Goal: Entertainment & Leisure: Consume media (video, audio)

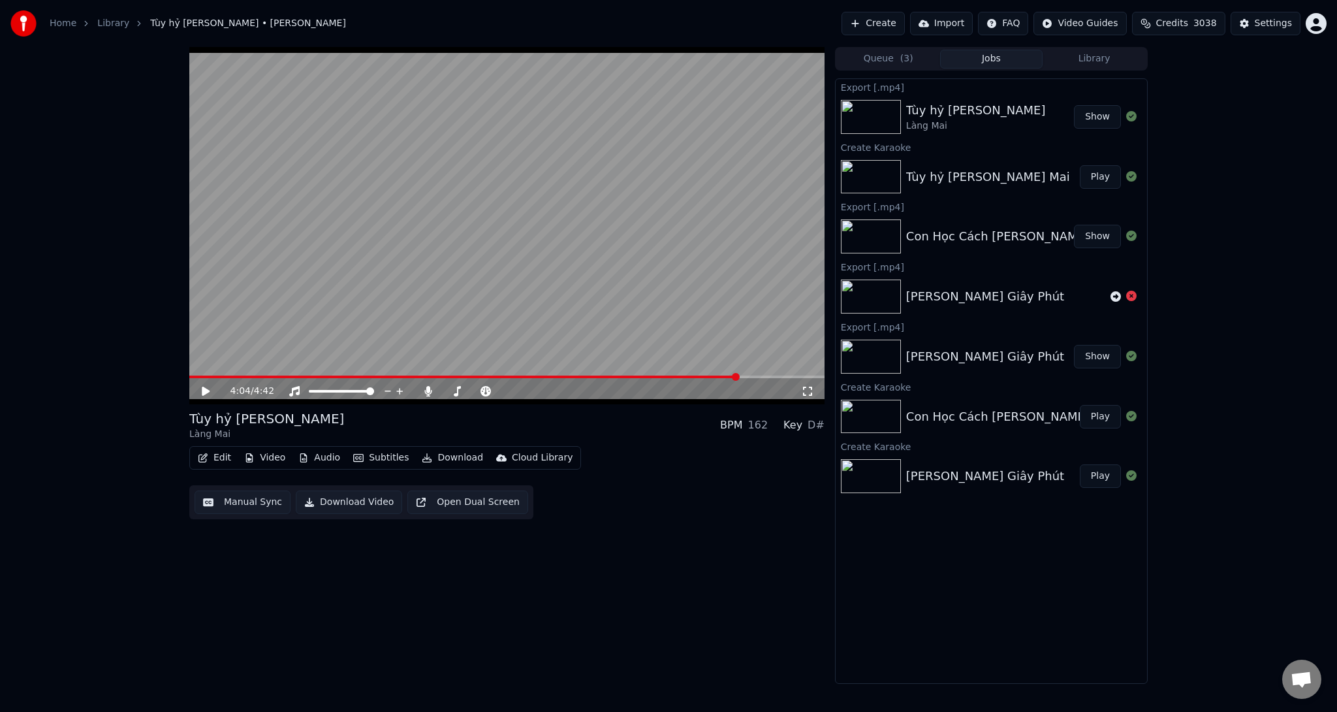
click at [903, 26] on button "Create" at bounding box center [872, 24] width 63 height 24
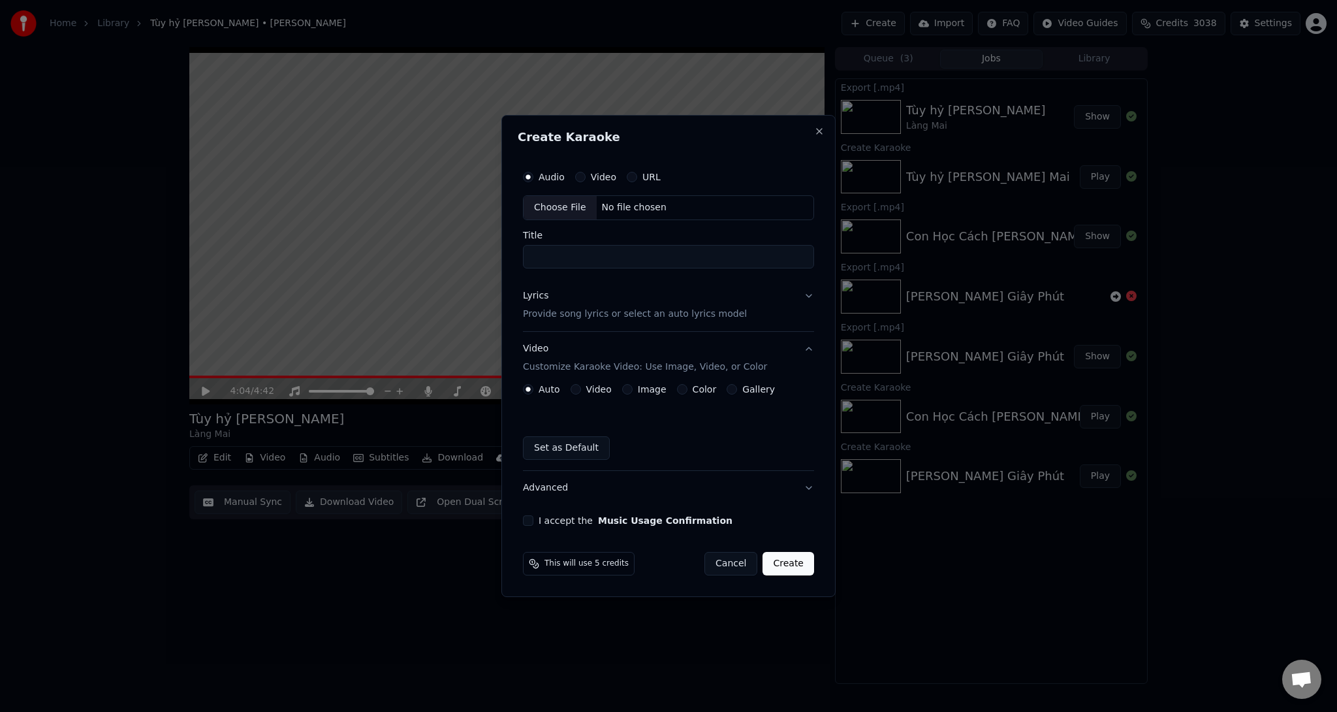
click at [556, 202] on div "Choose File" at bounding box center [560, 208] width 73 height 24
type input "**********"
click at [642, 388] on label "Image" at bounding box center [649, 388] width 29 height 9
click at [630, 388] on button "Image" at bounding box center [625, 389] width 10 height 10
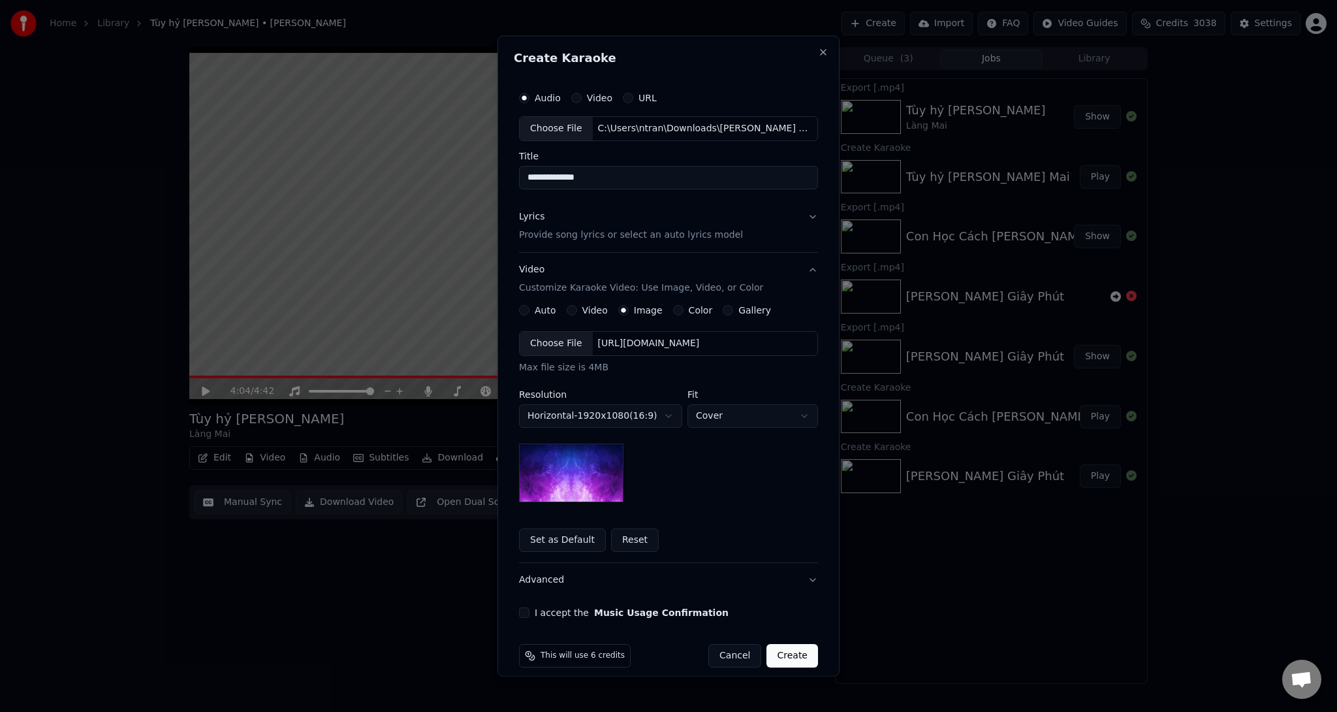
click at [621, 347] on div "[URL][DOMAIN_NAME]" at bounding box center [649, 342] width 112 height 13
click at [618, 621] on form "**********" at bounding box center [668, 376] width 309 height 593
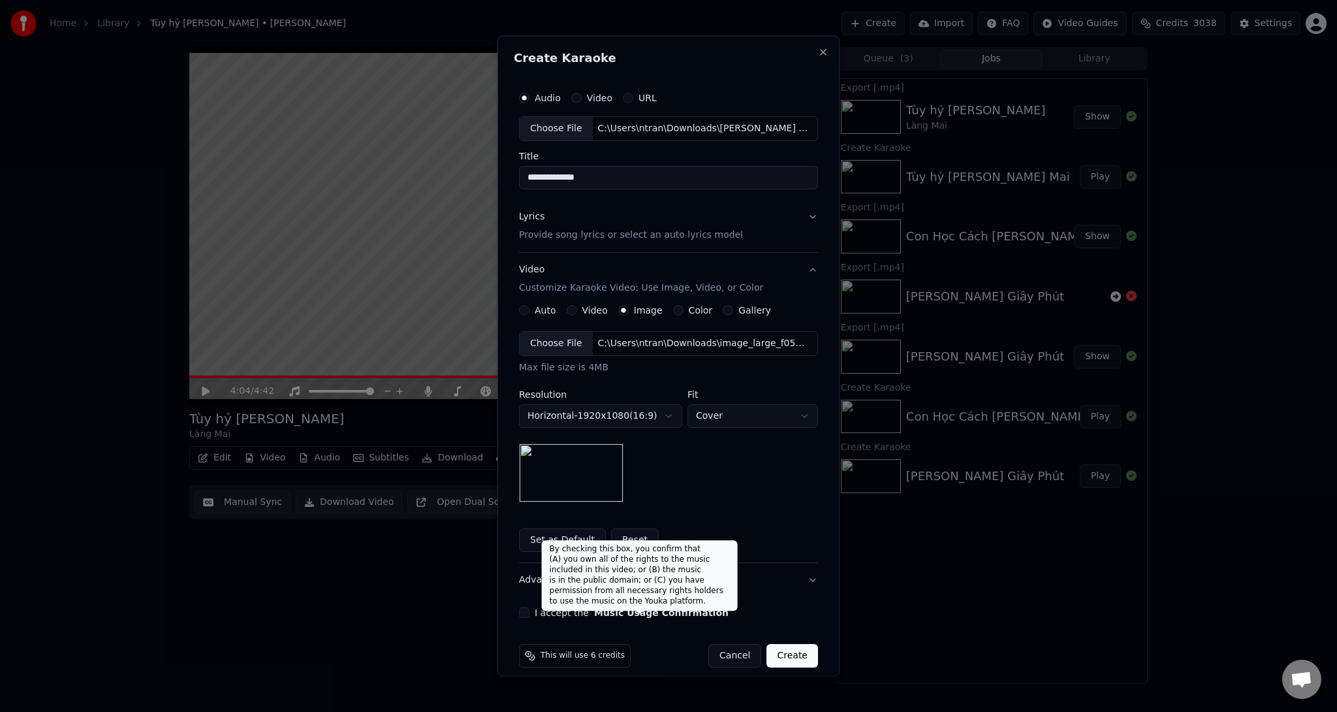
click at [620, 613] on button "Music Usage Confirmation" at bounding box center [661, 611] width 134 height 9
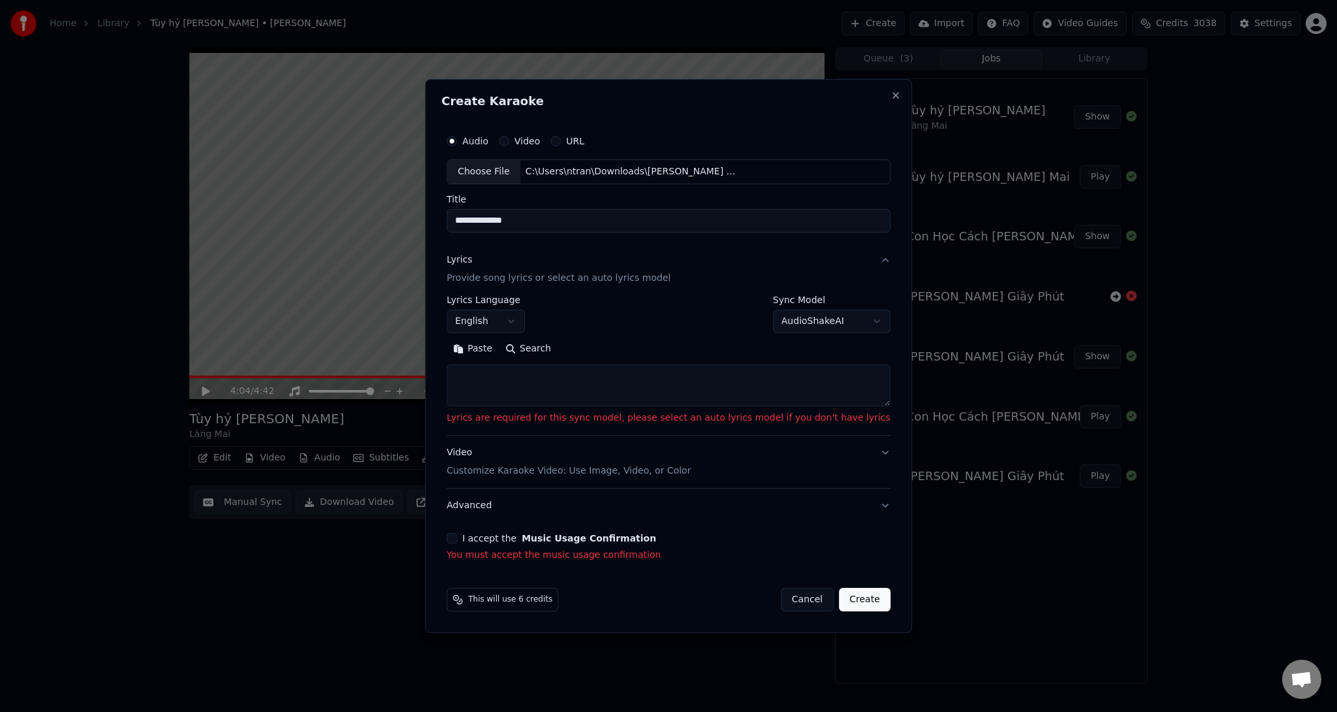
click at [517, 319] on button "English" at bounding box center [486, 321] width 78 height 24
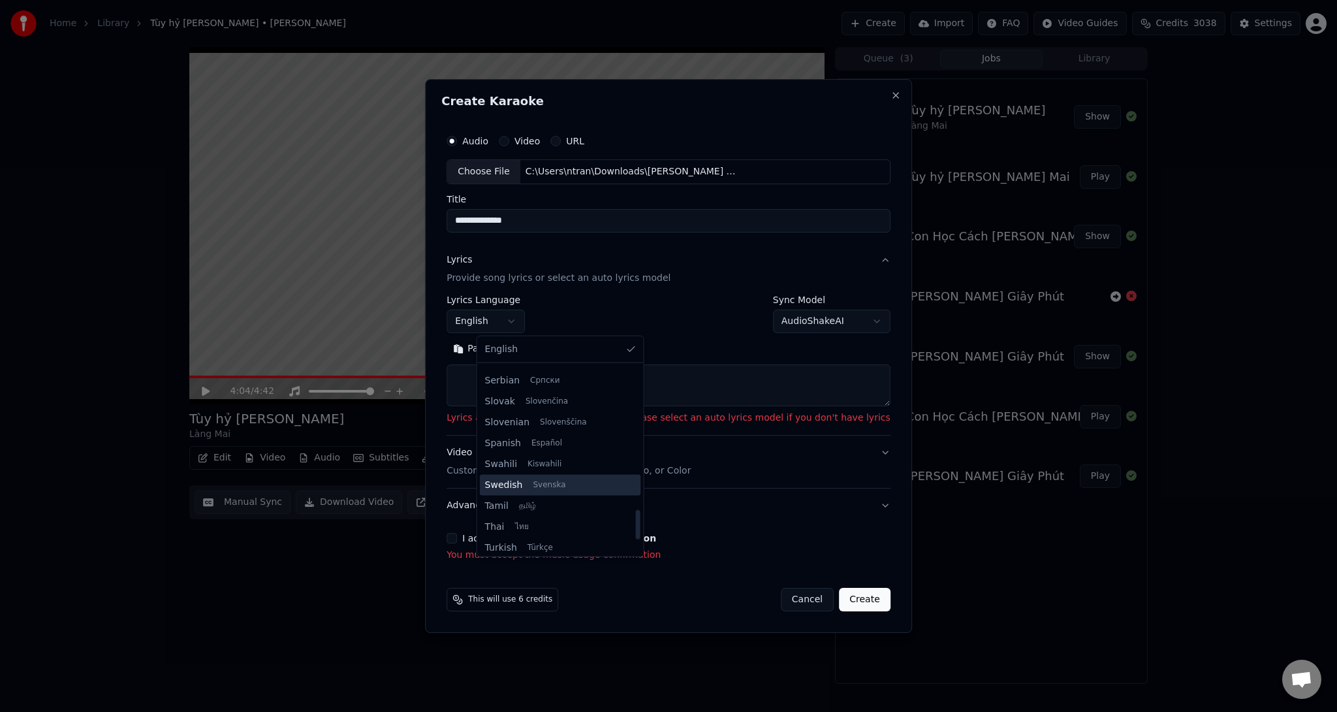
scroll to position [1002, 0]
select select "**"
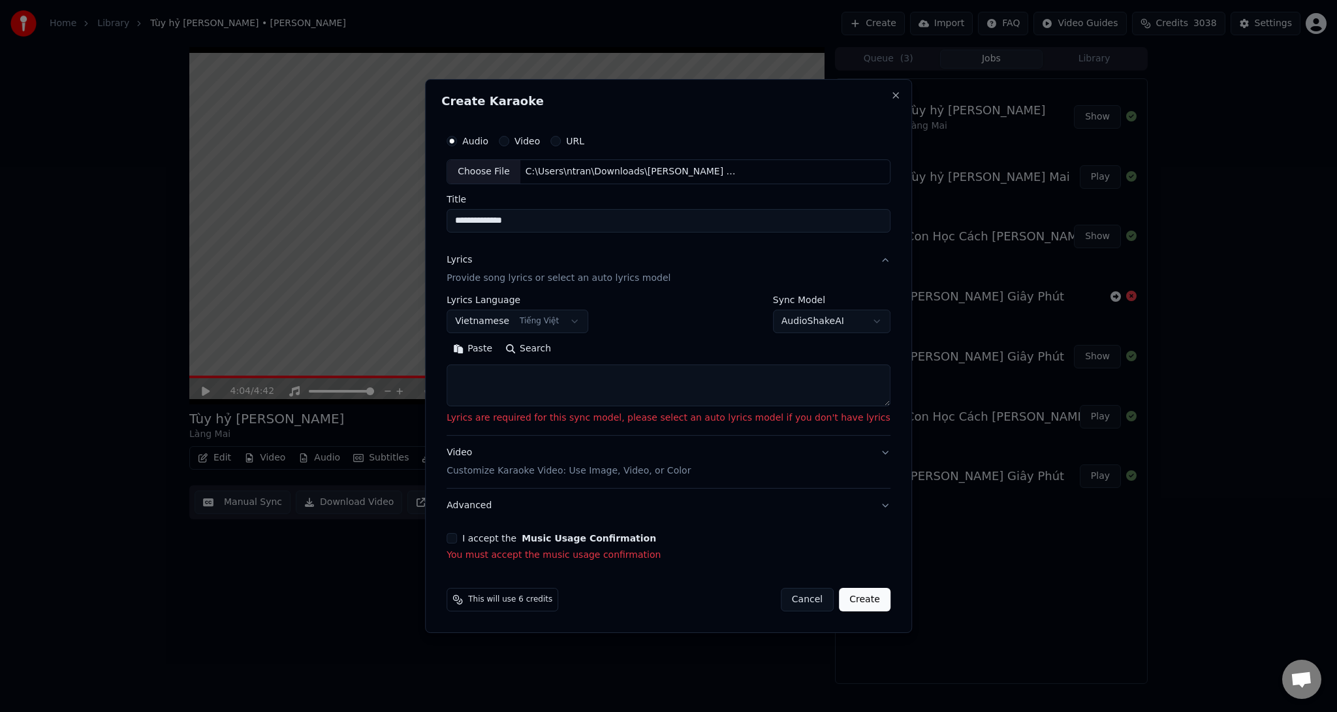
click at [570, 378] on textarea at bounding box center [669, 385] width 444 height 42
paste textarea "**********"
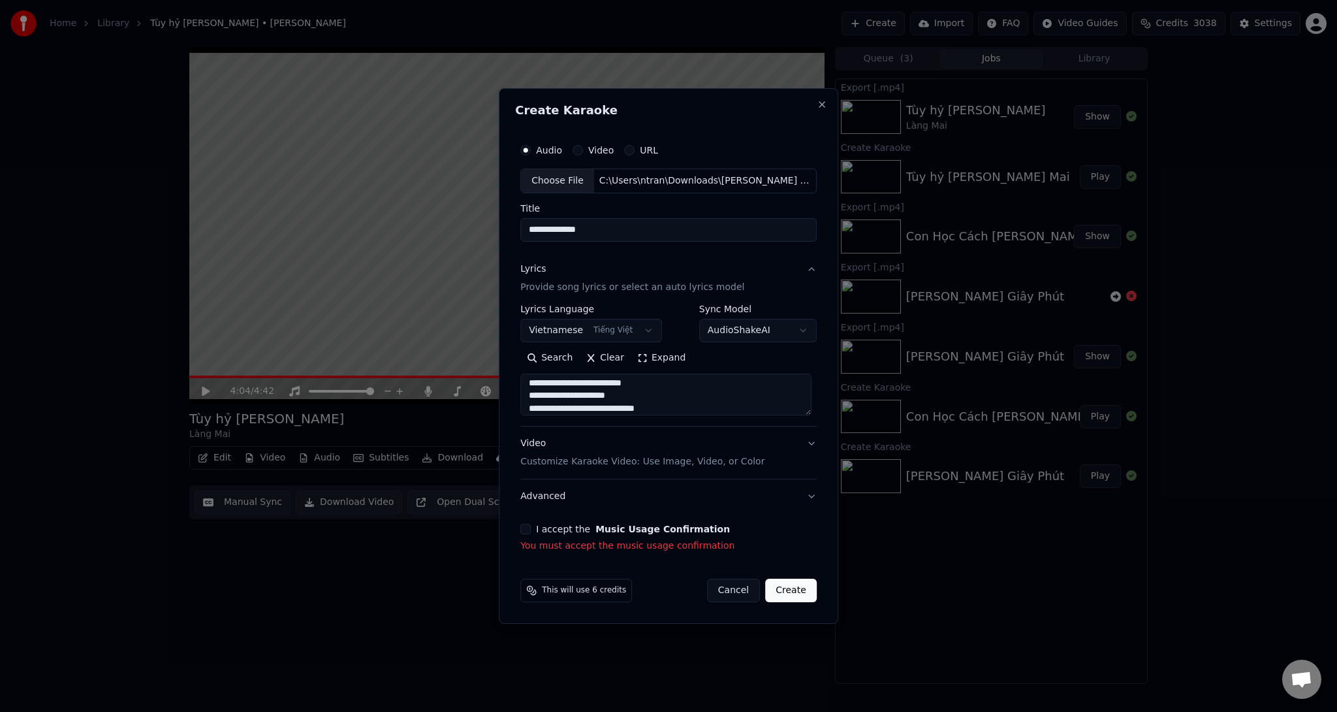
scroll to position [0, 0]
drag, startPoint x: 591, startPoint y: 383, endPoint x: 528, endPoint y: 379, distance: 63.4
click at [528, 379] on textarea at bounding box center [665, 394] width 291 height 42
drag, startPoint x: 585, startPoint y: 381, endPoint x: 530, endPoint y: 384, distance: 54.9
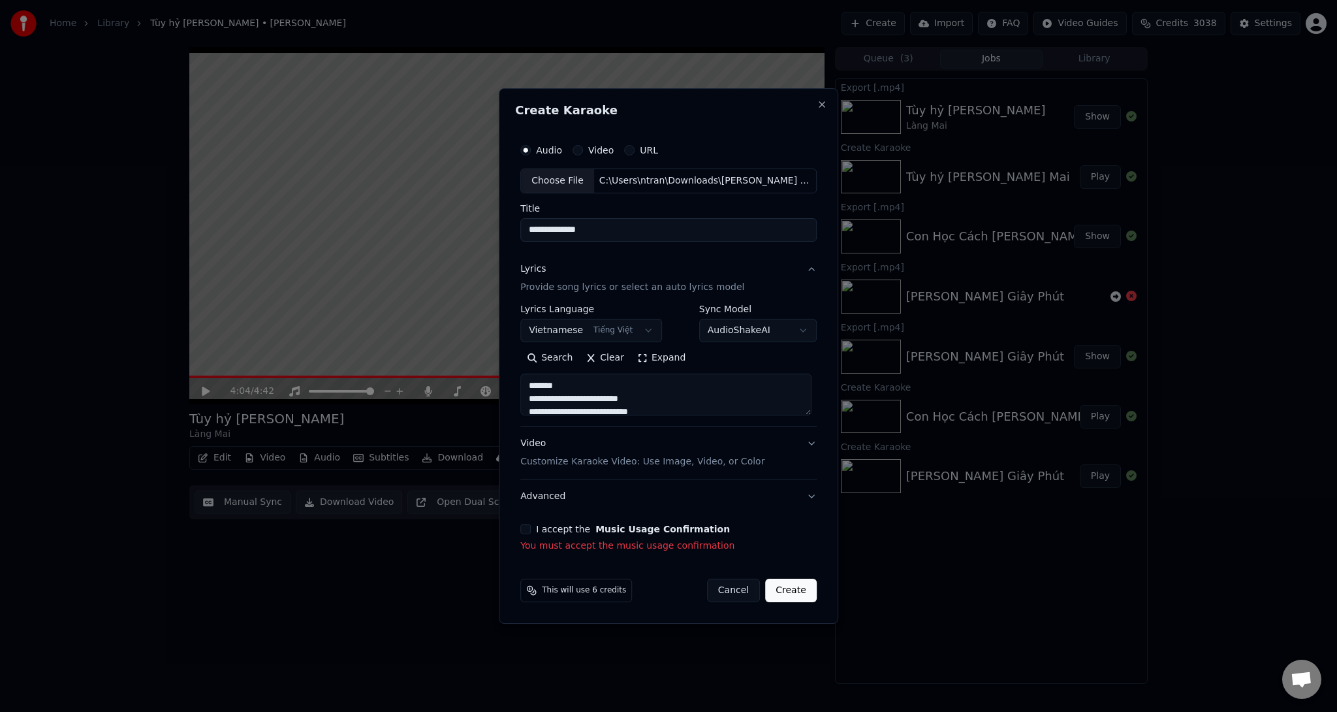
click at [530, 384] on textarea at bounding box center [665, 394] width 291 height 42
drag, startPoint x: 611, startPoint y: 383, endPoint x: 529, endPoint y: 388, distance: 81.8
click at [529, 388] on textarea at bounding box center [665, 394] width 291 height 42
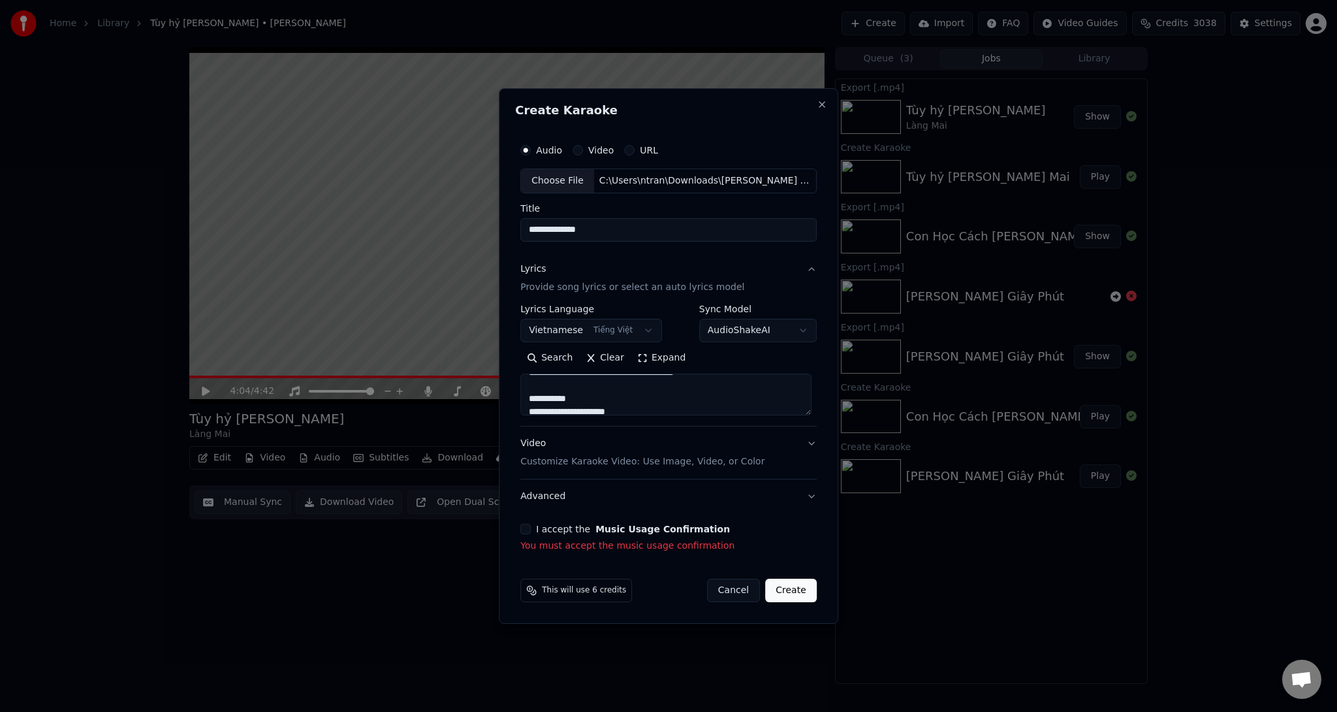
drag, startPoint x: 593, startPoint y: 396, endPoint x: 529, endPoint y: 396, distance: 63.3
click at [529, 396] on textarea at bounding box center [665, 394] width 291 height 42
drag, startPoint x: 576, startPoint y: 400, endPoint x: 530, endPoint y: 400, distance: 46.3
click at [530, 400] on textarea at bounding box center [665, 394] width 291 height 42
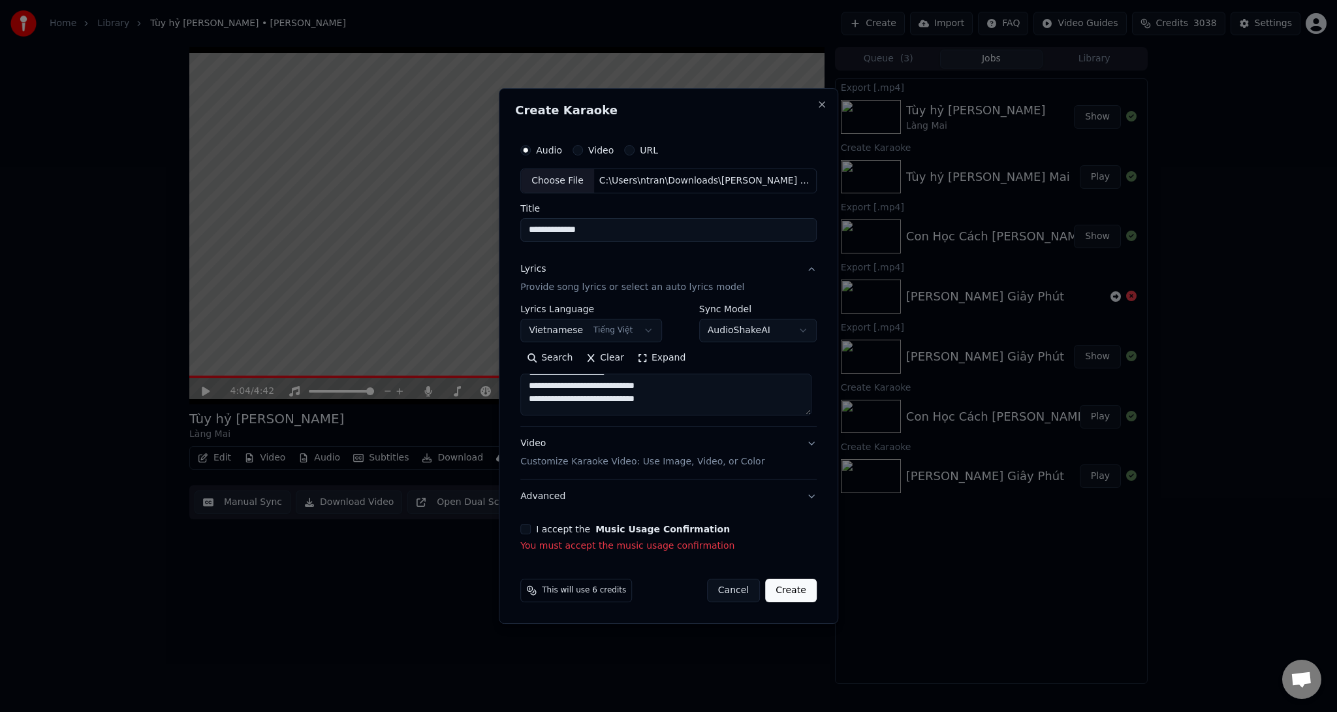
scroll to position [366, 0]
drag, startPoint x: 568, startPoint y: 397, endPoint x: 522, endPoint y: 393, distance: 45.9
click at [522, 393] on textarea at bounding box center [665, 394] width 291 height 42
click at [526, 400] on textarea at bounding box center [665, 394] width 291 height 42
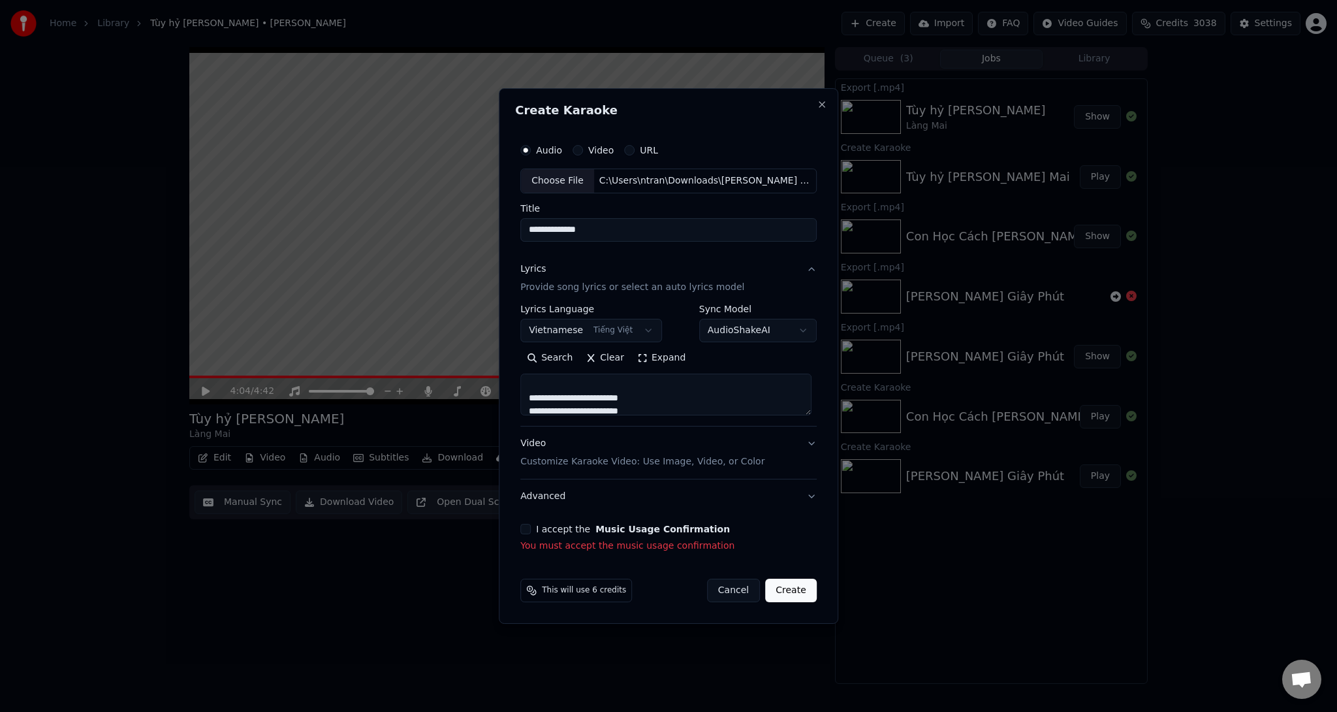
scroll to position [491, 0]
type textarea "**********"
click at [571, 545] on p "You must accept the music usage confirmation" at bounding box center [668, 545] width 296 height 13
click at [521, 549] on div "**********" at bounding box center [668, 345] width 307 height 426
click at [516, 554] on div "**********" at bounding box center [668, 355] width 339 height 535
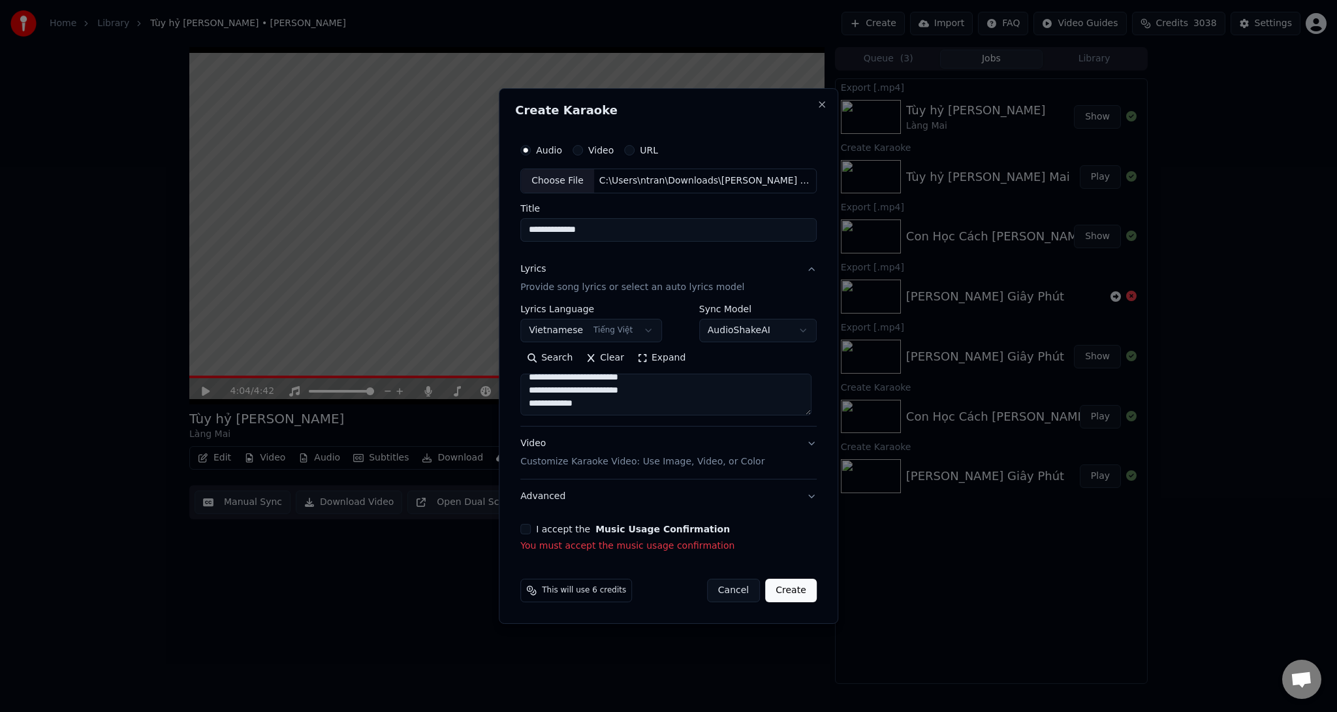
click at [520, 544] on div "**********" at bounding box center [668, 345] width 307 height 426
click at [513, 542] on div "**********" at bounding box center [668, 355] width 339 height 535
click at [509, 543] on div "**********" at bounding box center [668, 355] width 339 height 535
click at [533, 548] on p "You must accept the music usage confirmation" at bounding box center [668, 545] width 296 height 13
click at [526, 530] on button "I accept the Music Usage Confirmation" at bounding box center [525, 529] width 10 height 10
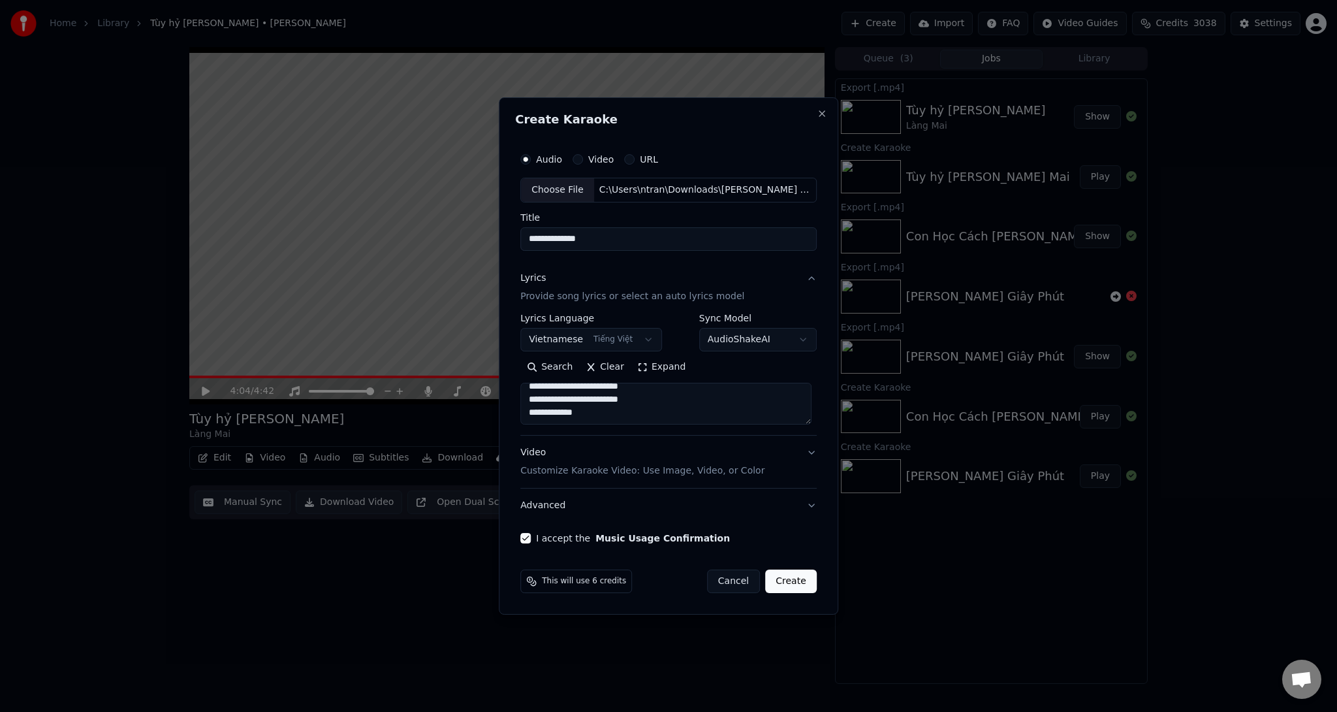
click at [526, 528] on div "**********" at bounding box center [668, 344] width 307 height 407
click at [794, 577] on button "Create" at bounding box center [791, 581] width 52 height 24
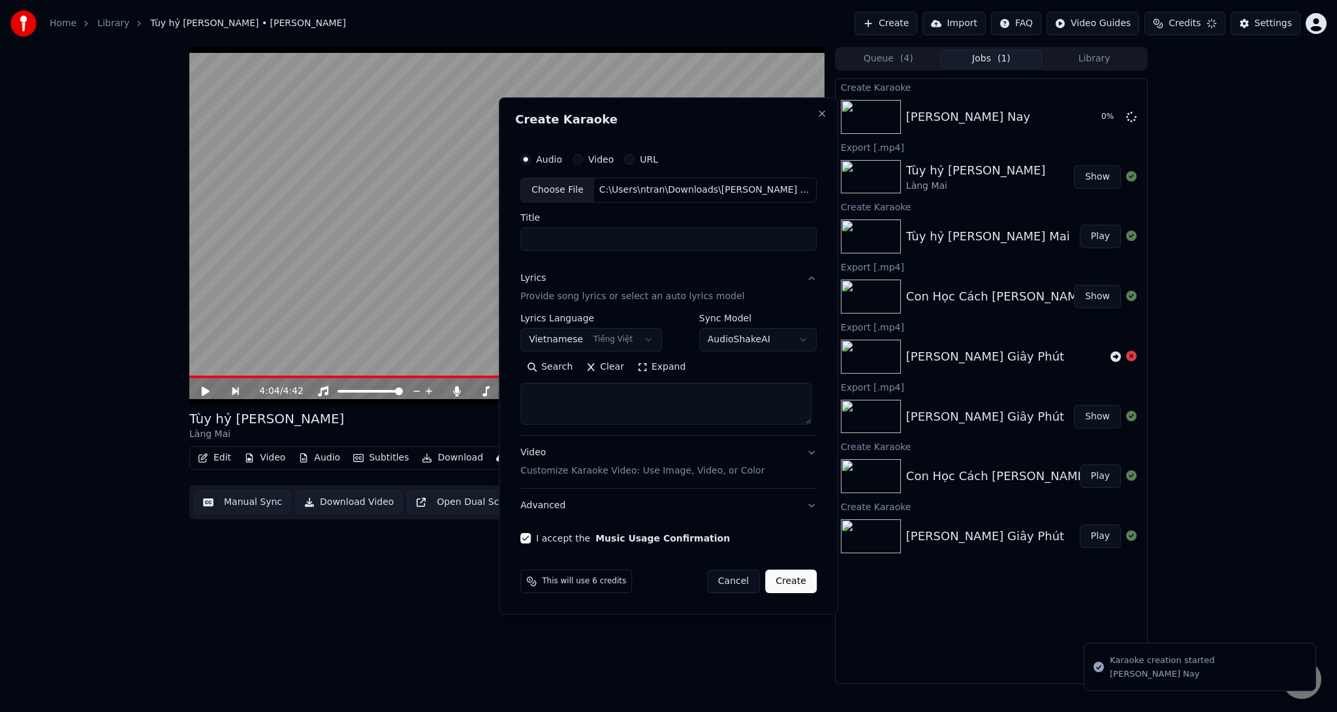
select select
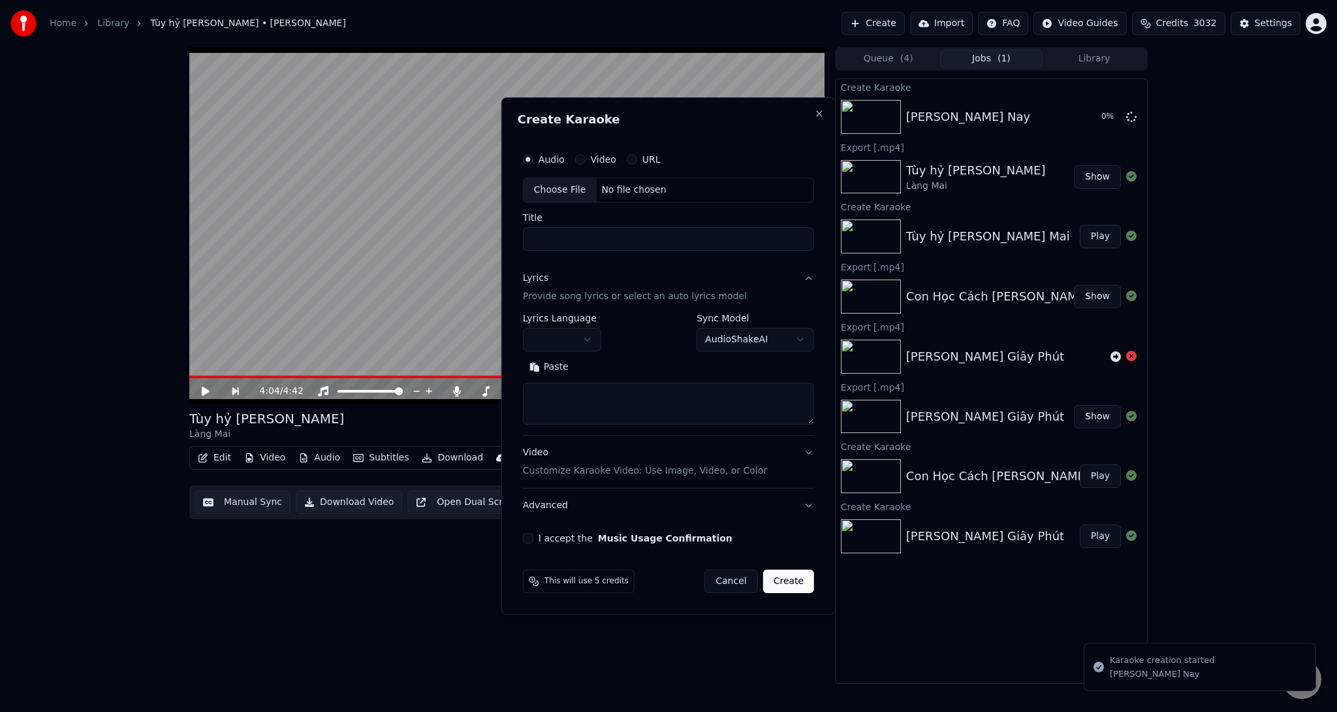
scroll to position [0, 0]
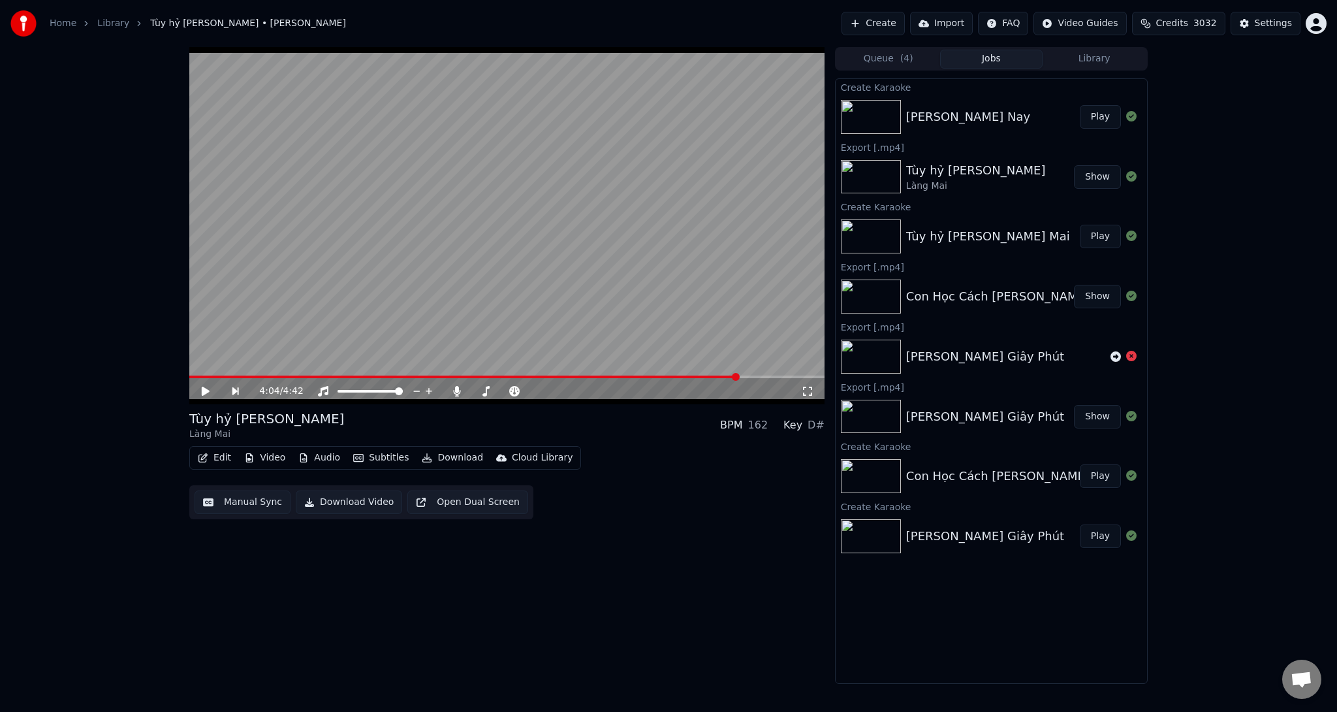
click at [1099, 125] on button "Play" at bounding box center [1100, 117] width 41 height 24
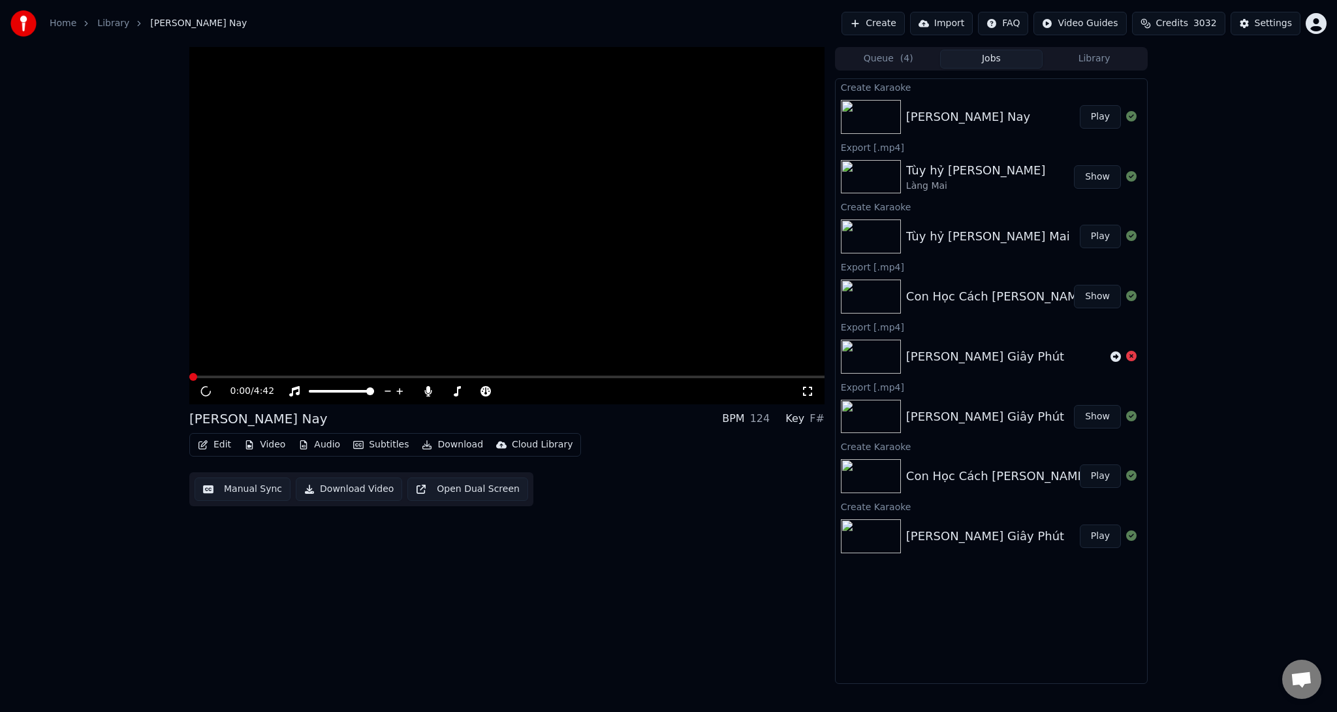
click at [1100, 122] on button "Play" at bounding box center [1100, 117] width 41 height 24
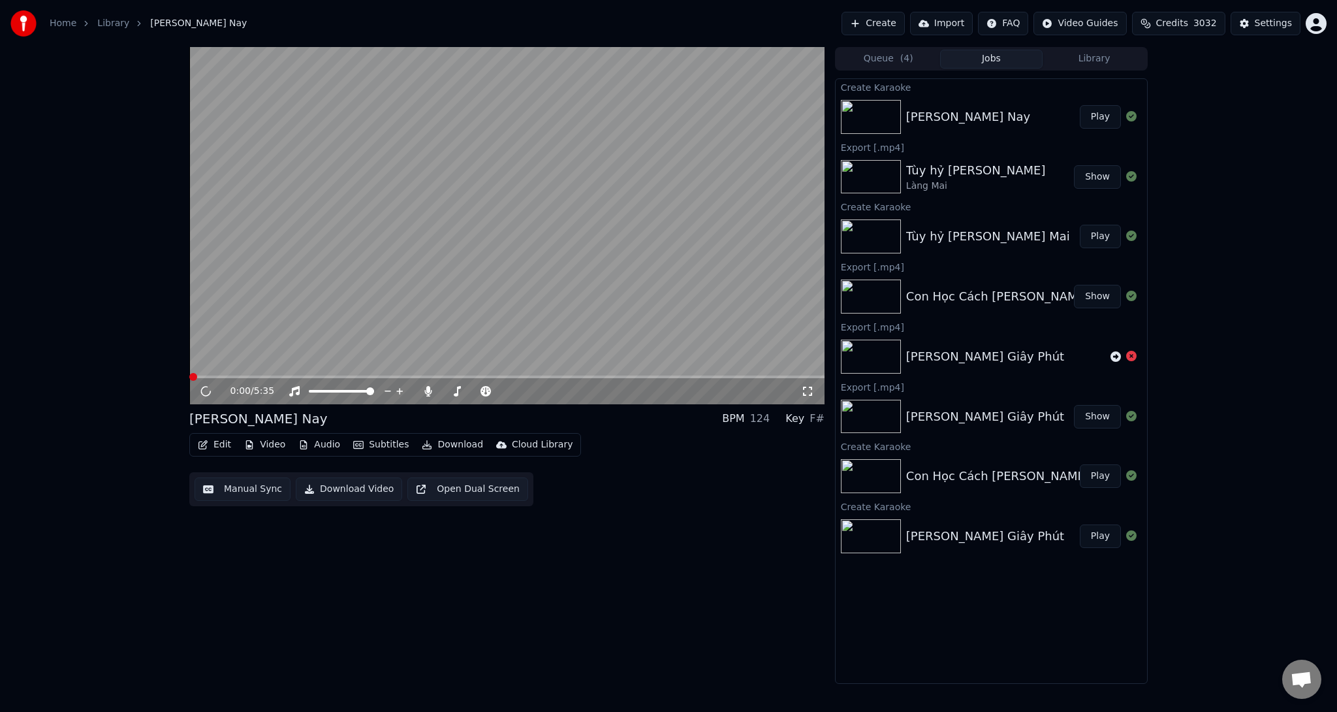
click at [1093, 176] on button "Show" at bounding box center [1097, 177] width 47 height 24
click at [1094, 297] on button "Show" at bounding box center [1097, 297] width 47 height 24
click at [1105, 237] on button "Play" at bounding box center [1100, 237] width 41 height 24
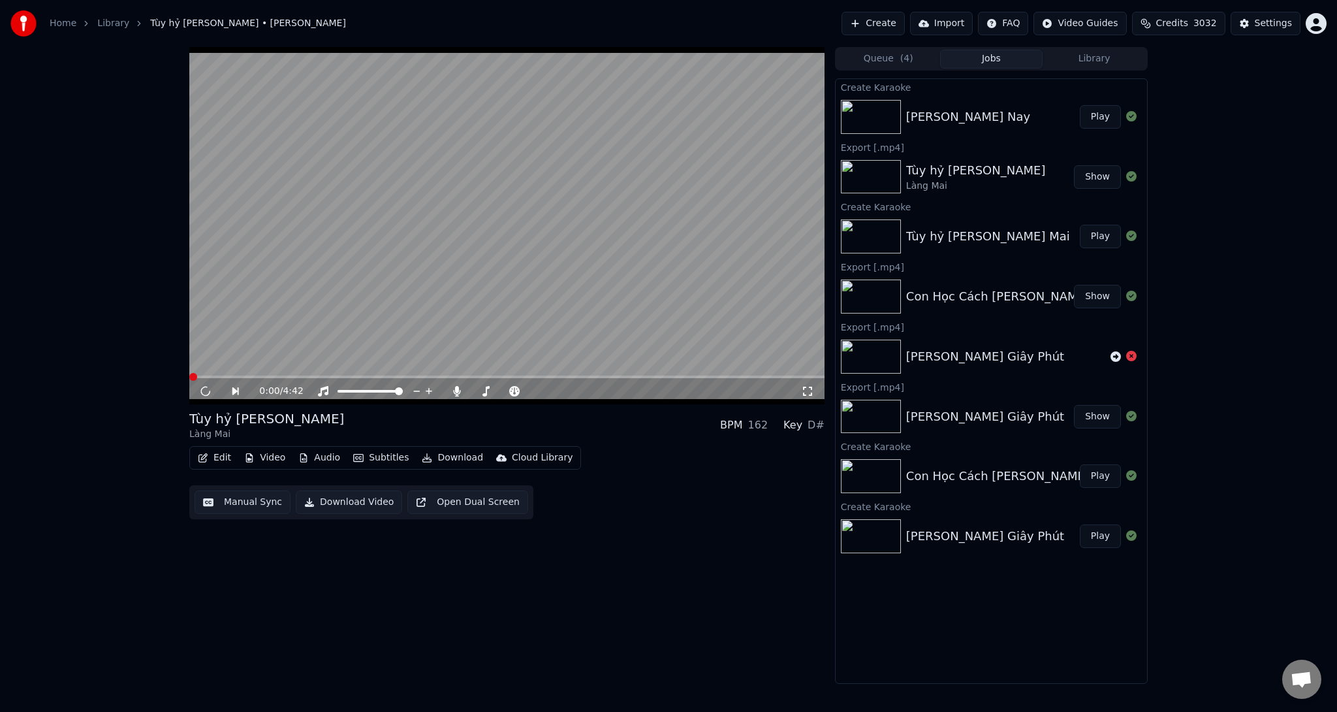
click at [1108, 114] on button "Play" at bounding box center [1100, 117] width 41 height 24
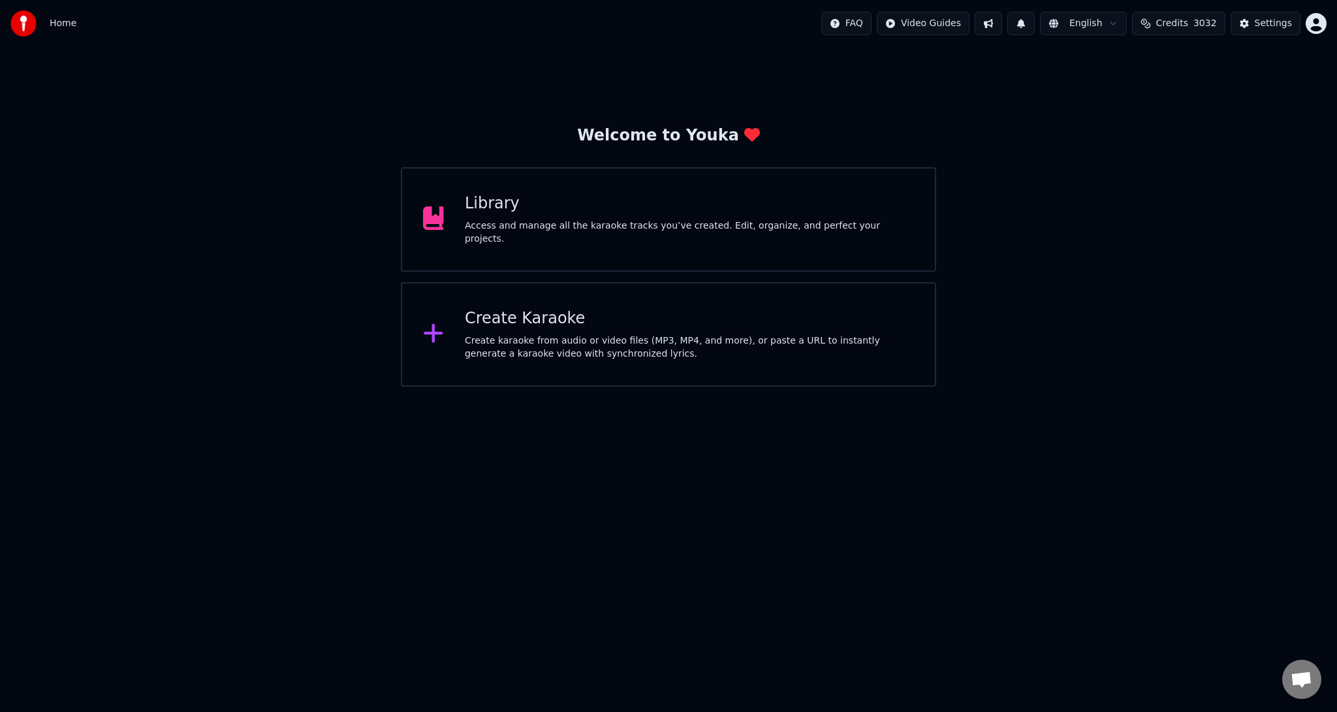
click at [595, 227] on div "Access and manage all the karaoke tracks you’ve created. Edit, organize, and pe…" at bounding box center [689, 232] width 449 height 26
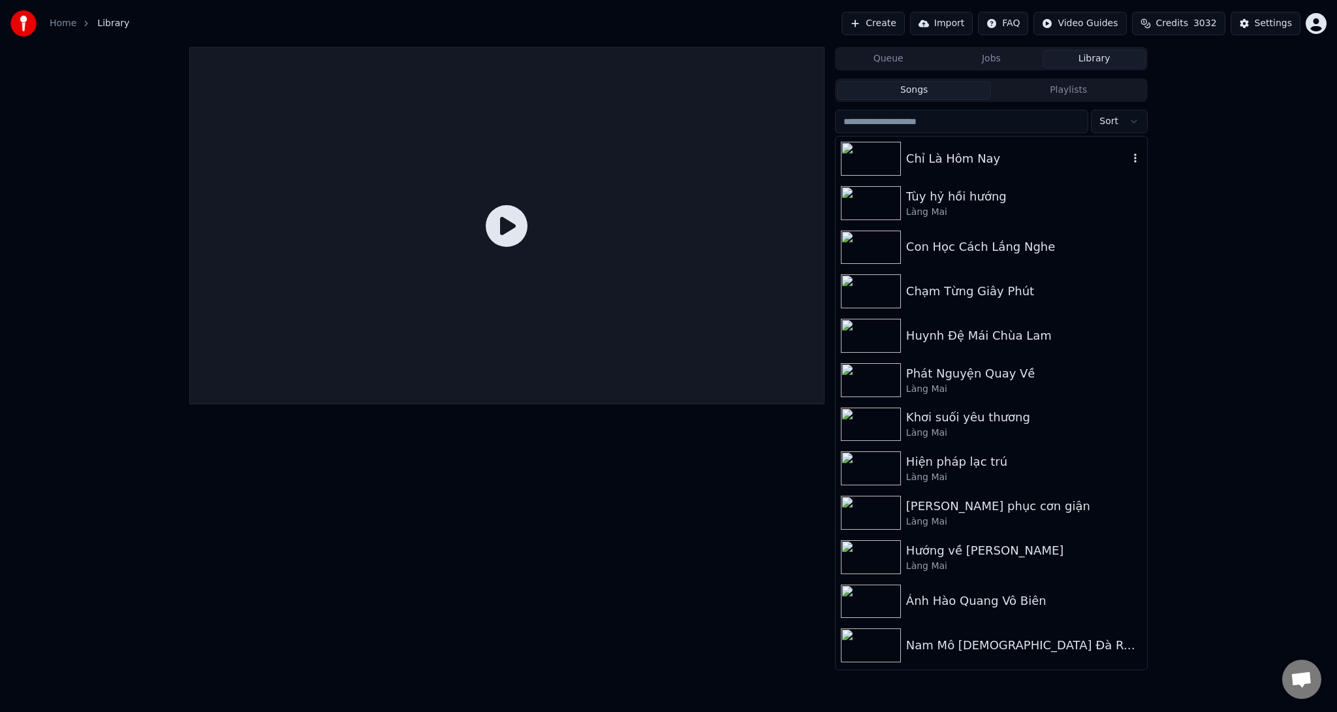
click at [871, 155] on img at bounding box center [871, 159] width 60 height 34
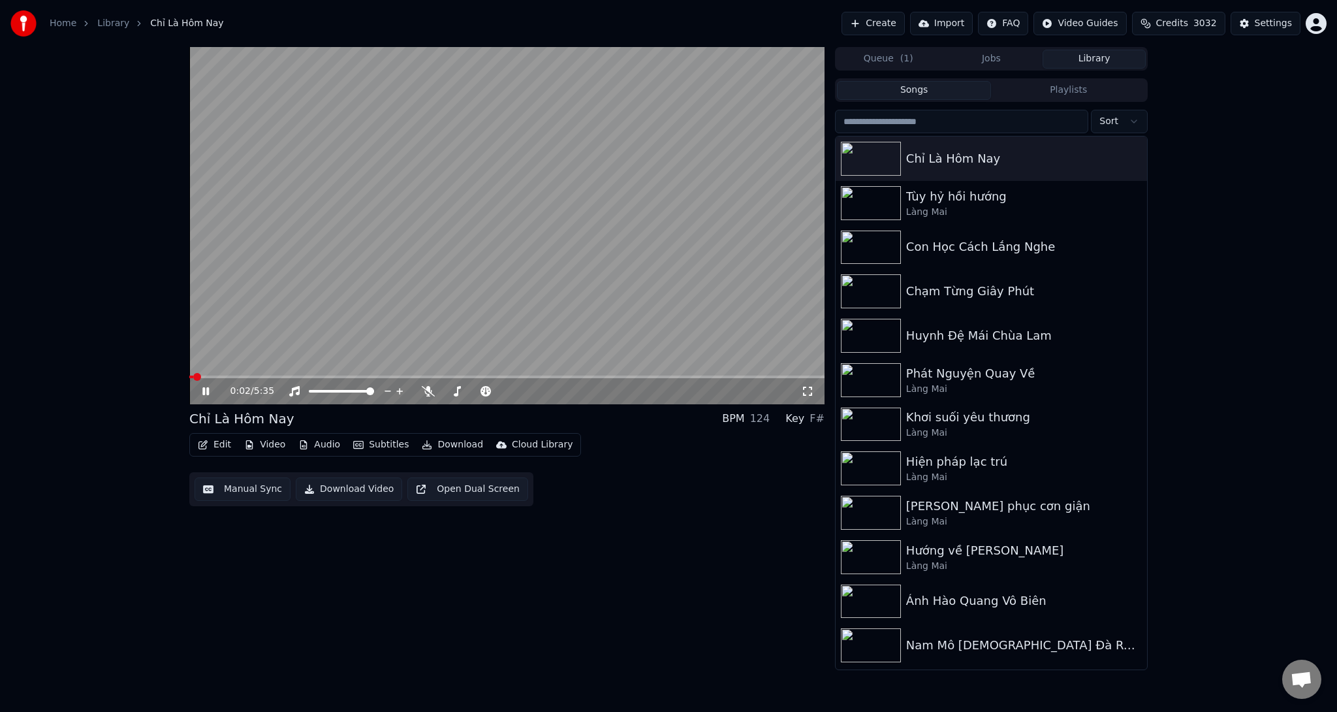
click at [206, 389] on icon at bounding box center [215, 391] width 31 height 10
click at [204, 393] on icon at bounding box center [206, 390] width 8 height 9
drag, startPoint x: 421, startPoint y: 387, endPoint x: 430, endPoint y: 390, distance: 9.5
click at [430, 390] on icon at bounding box center [428, 391] width 13 height 10
click at [245, 376] on span at bounding box center [506, 376] width 635 height 3
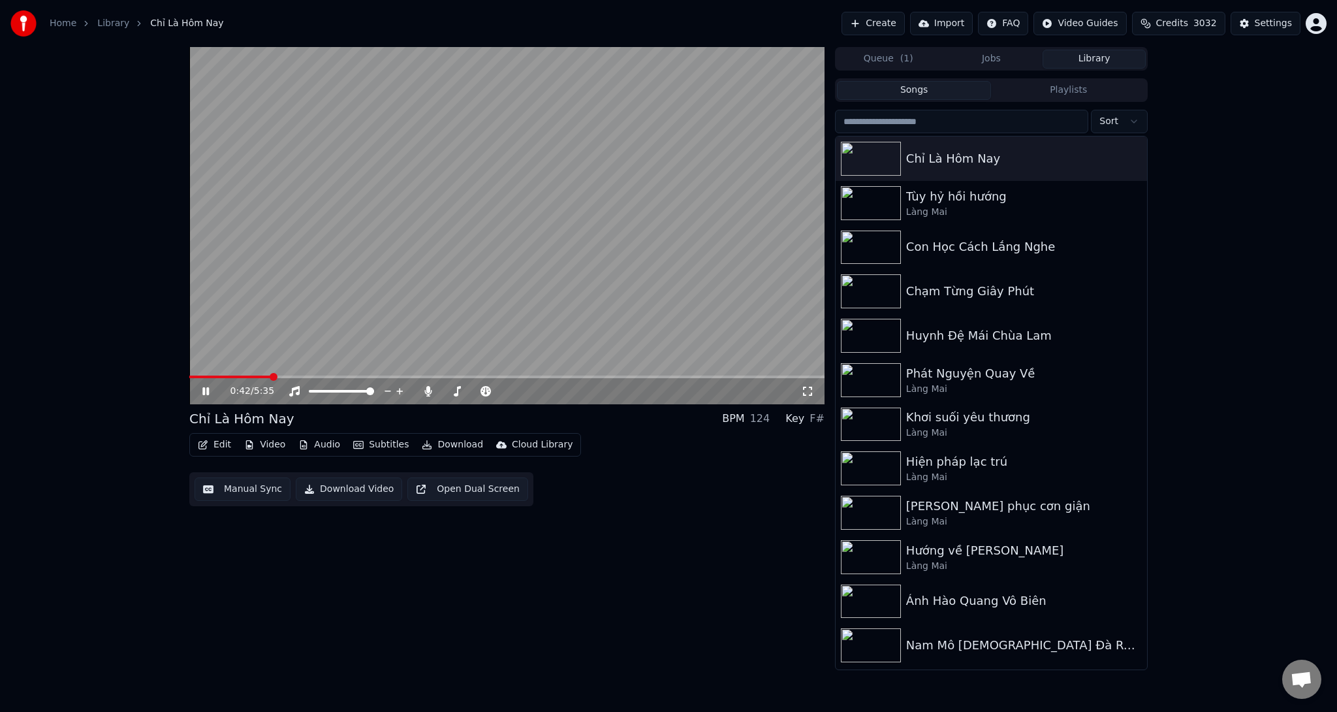
click at [449, 446] on button "Download" at bounding box center [452, 444] width 72 height 18
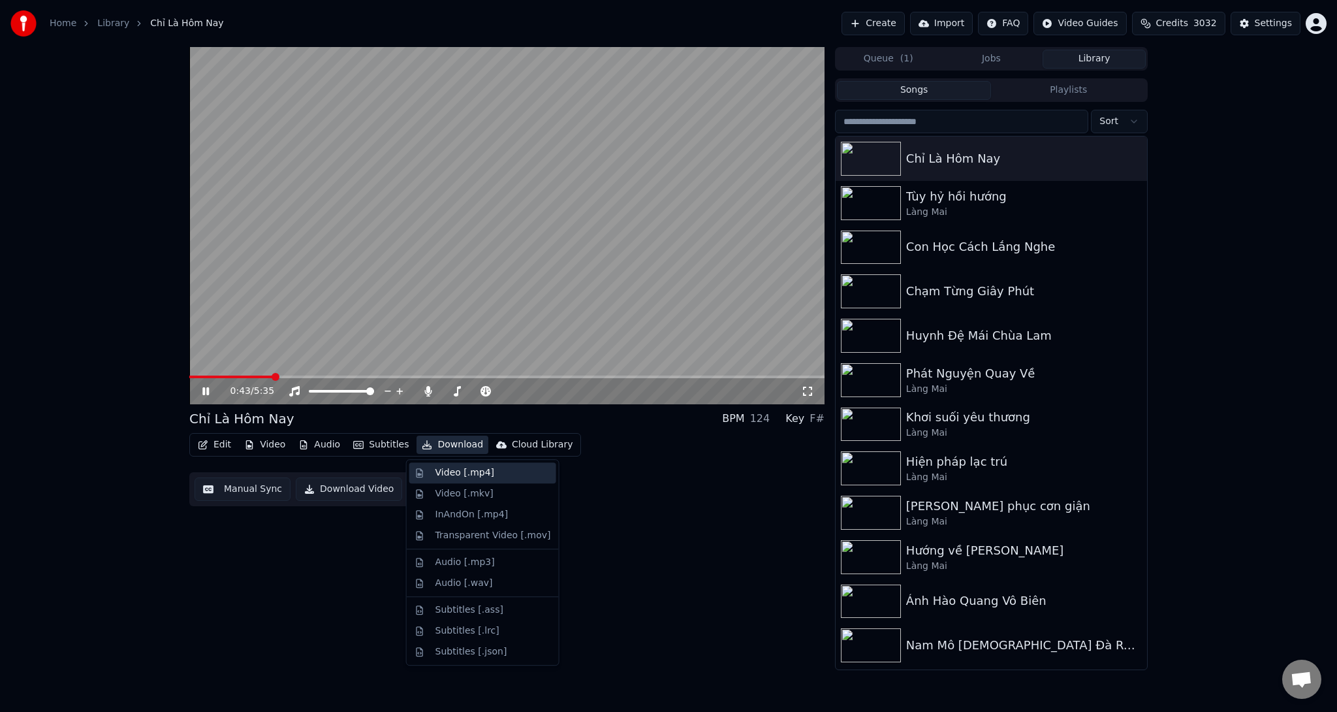
click at [446, 470] on div "Video [.mp4]" at bounding box center [464, 472] width 59 height 13
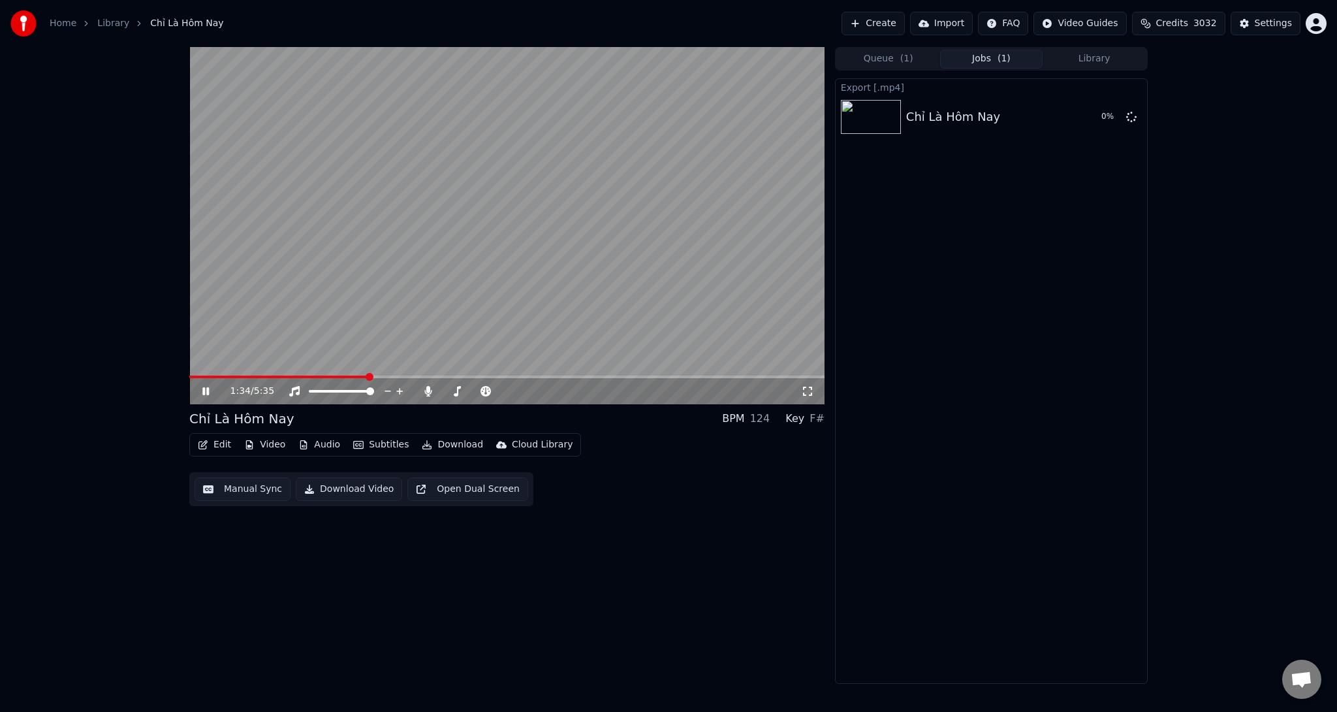
click at [367, 375] on span at bounding box center [506, 376] width 635 height 3
click at [696, 377] on span at bounding box center [506, 376] width 635 height 3
click at [762, 377] on span at bounding box center [506, 376] width 635 height 3
click at [202, 389] on icon at bounding box center [215, 391] width 31 height 10
